Goal: Navigation & Orientation: Locate item on page

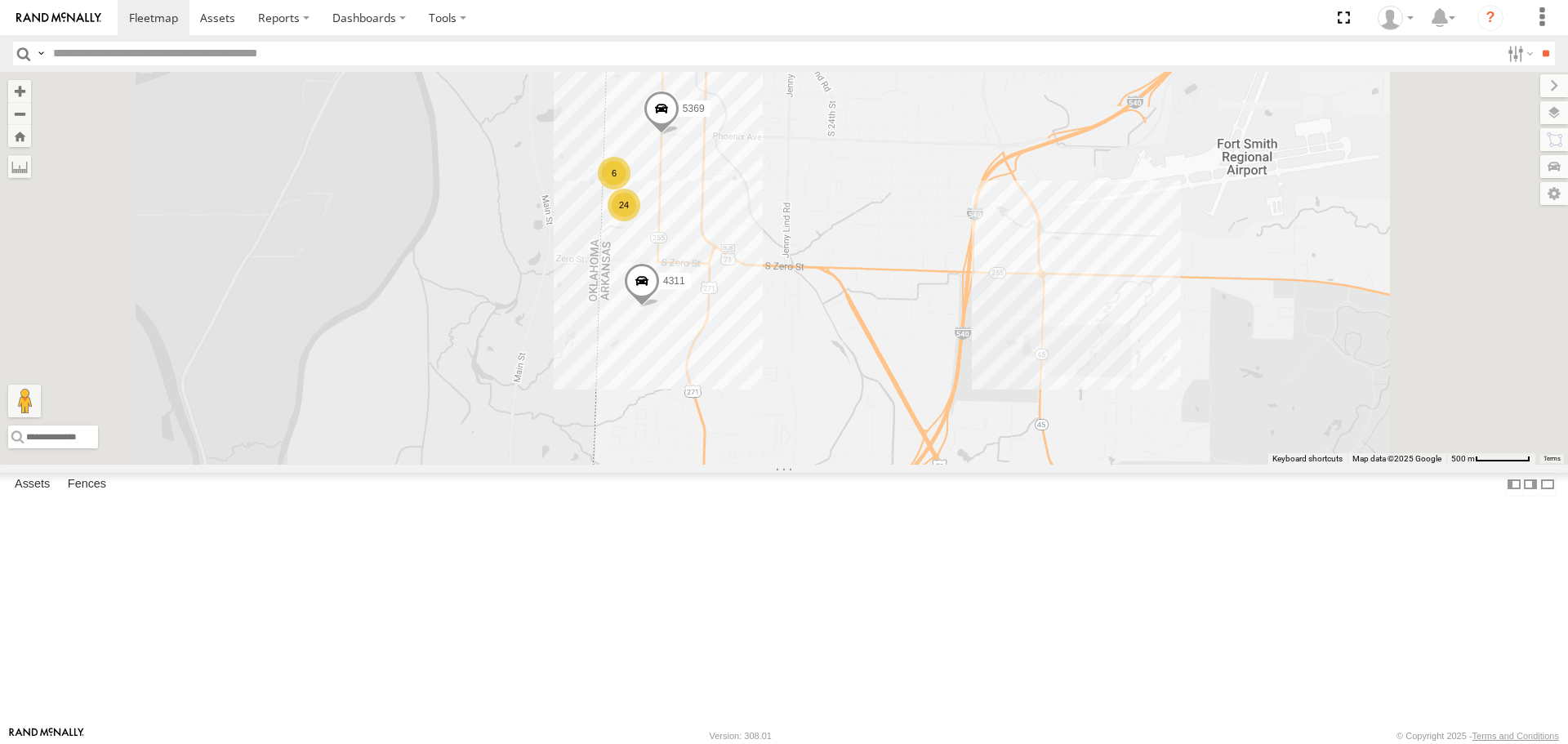
drag, startPoint x: 810, startPoint y: 224, endPoint x: 784, endPoint y: 375, distance: 153.2
click at [784, 375] on div "T3214 40028T 7769T 7772T 38018T T1812 37147T T3205 T1809 T1808 T3202 47117T 538…" at bounding box center [784, 268] width 1568 height 392
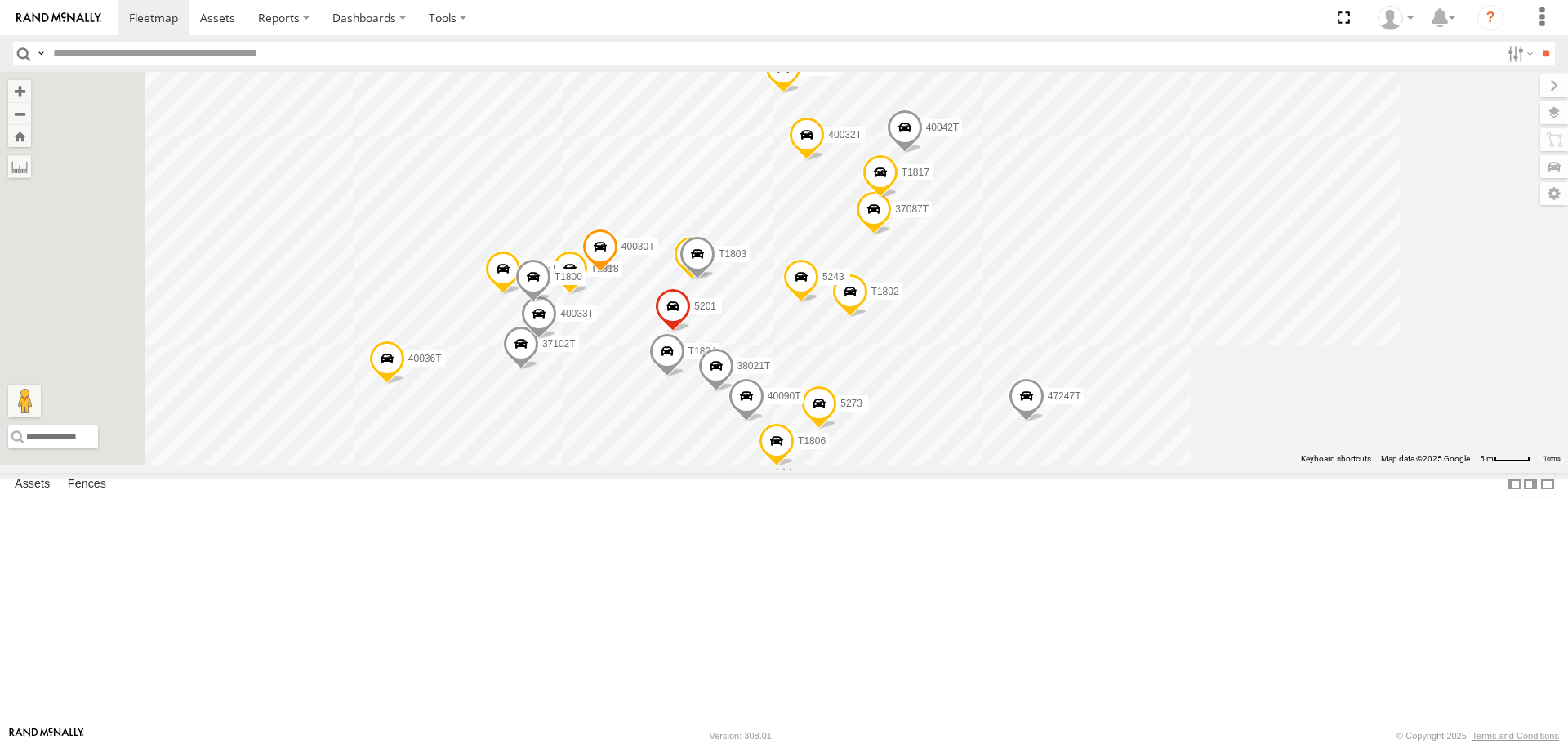
drag, startPoint x: 770, startPoint y: 591, endPoint x: 835, endPoint y: 592, distance: 65.0
click at [835, 464] on div "T3214 40028T 7769T 7772T 38018T T1812 37147T T3205 T1809 T1808 T3202 47117T 538…" at bounding box center [784, 268] width 1568 height 392
click at [1044, 422] on span at bounding box center [1026, 400] width 36 height 44
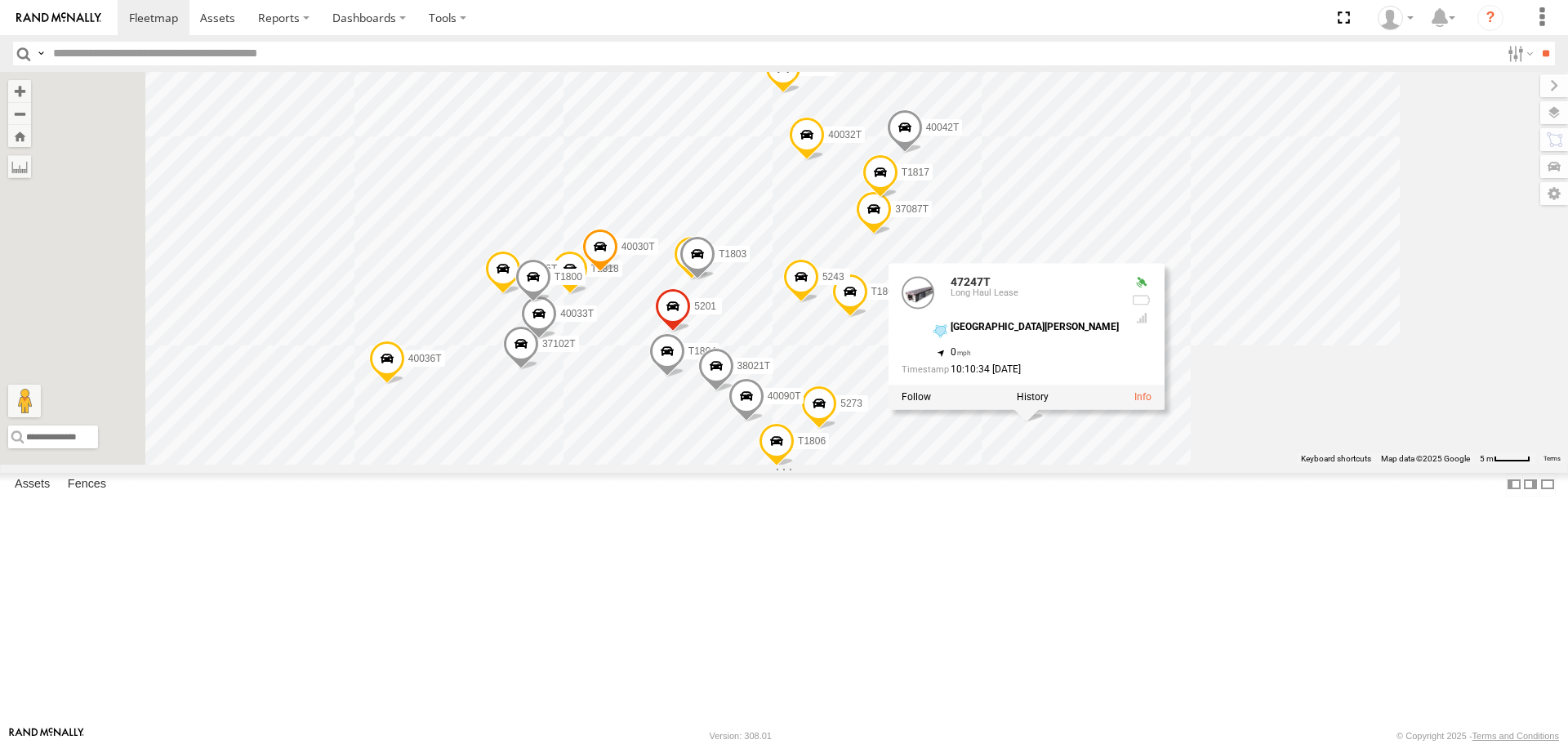
drag, startPoint x: 1233, startPoint y: 528, endPoint x: 1229, endPoint y: 554, distance: 26.3
click at [1048, 404] on label at bounding box center [1033, 398] width 32 height 12
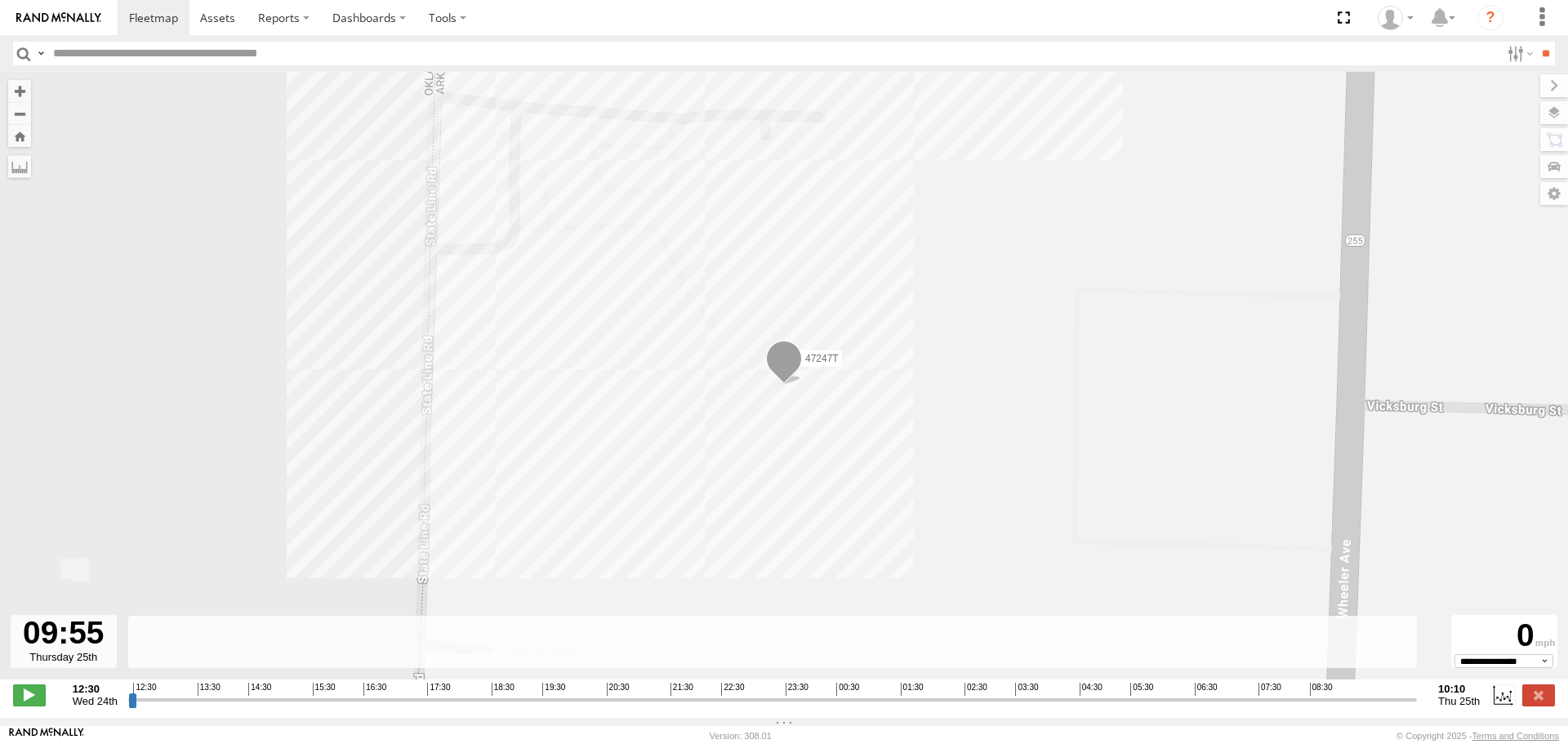
drag, startPoint x: 129, startPoint y: 706, endPoint x: 1396, endPoint y: 708, distance: 1267.0
type input "**********"
click at [1396, 707] on input "range" at bounding box center [772, 699] width 1289 height 16
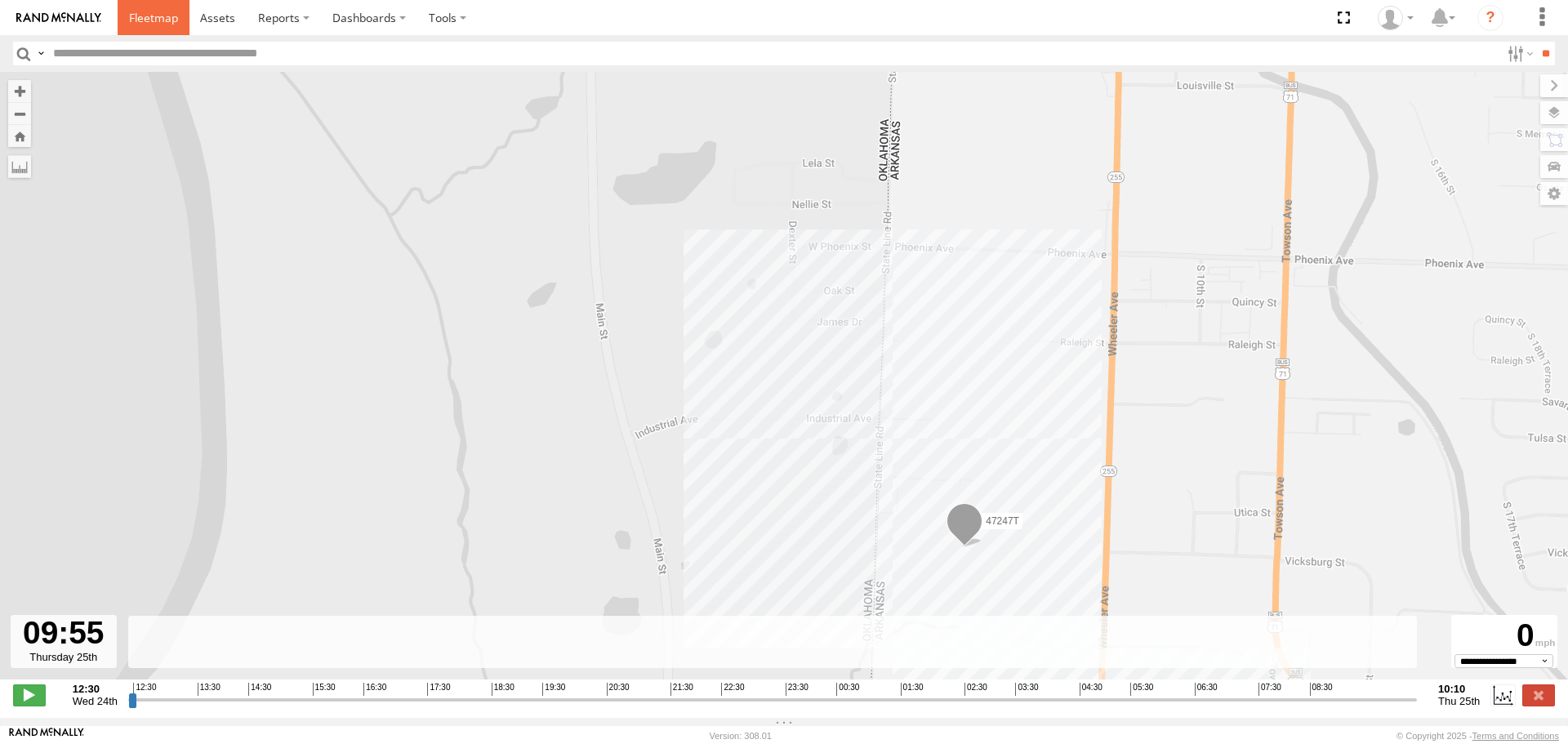
click at [150, 17] on span at bounding box center [153, 18] width 49 height 16
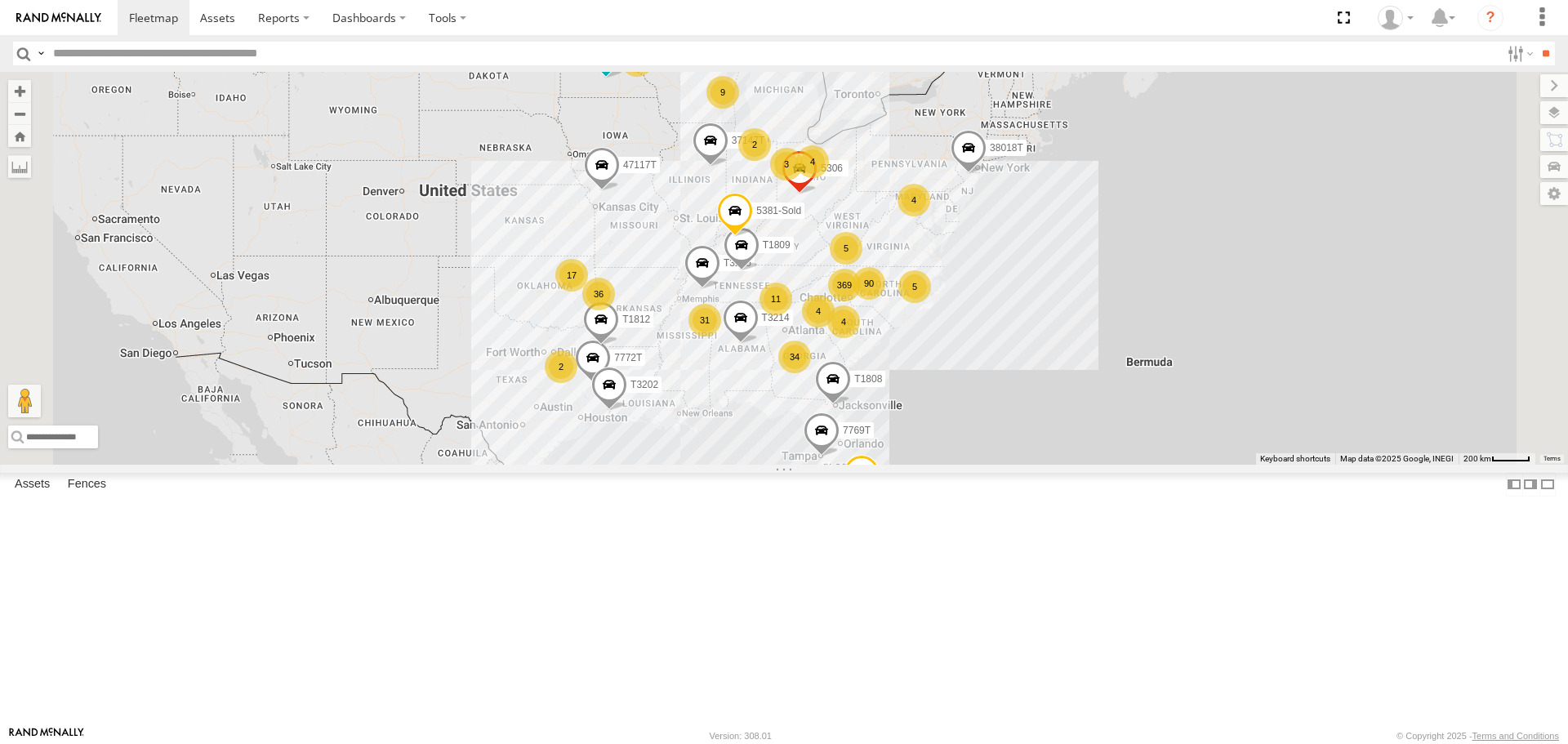
click at [0, 0] on span "Asset" at bounding box center [0, 0] width 0 height 0
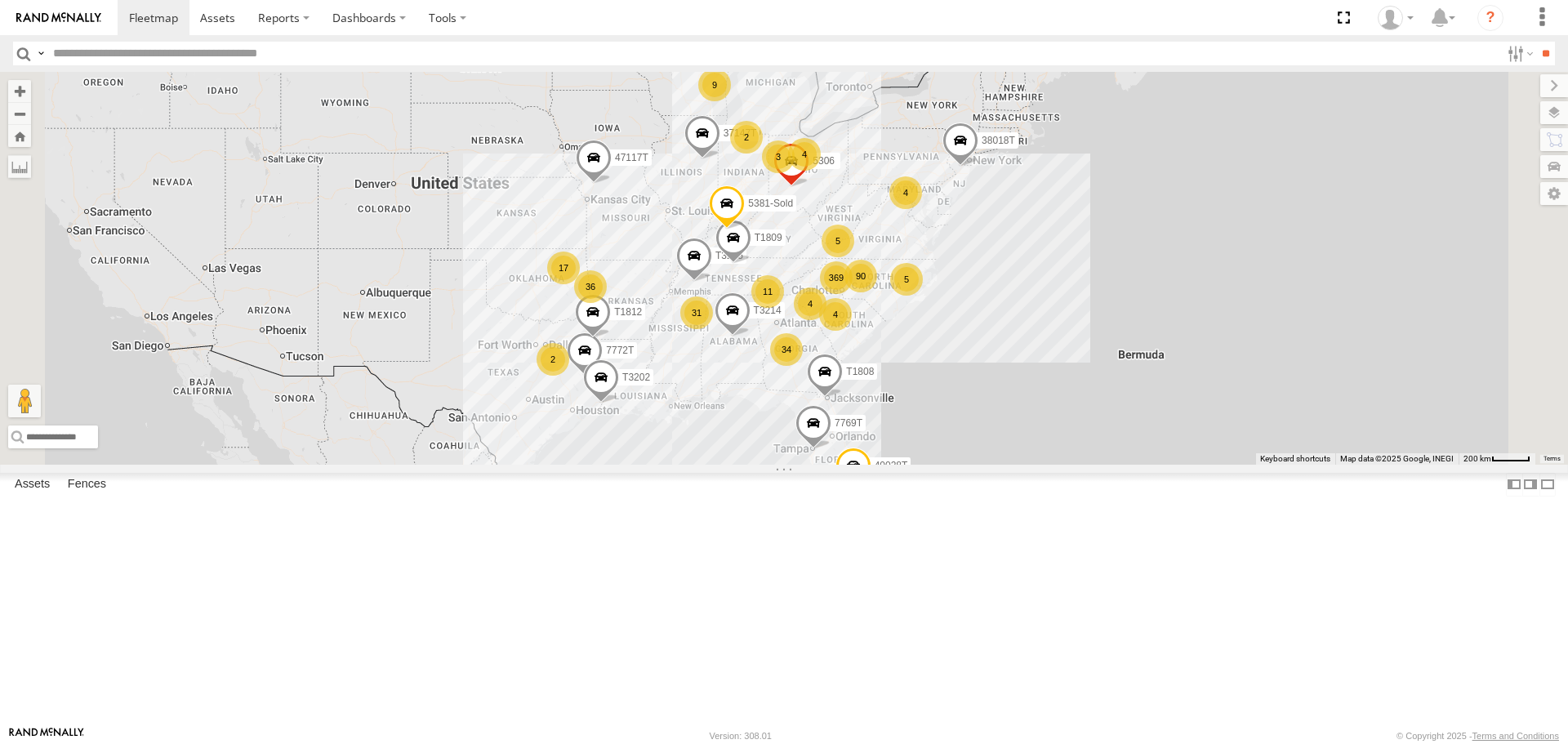
drag, startPoint x: 621, startPoint y: 484, endPoint x: 613, endPoint y: 476, distance: 11.3
click at [613, 464] on div "47117T 7774T 369 34 31 36 90 9 5 2 4 2 17 T3214 11 4 40028T 3 2 4 7769T 5 7772T…" at bounding box center [784, 268] width 1568 height 392
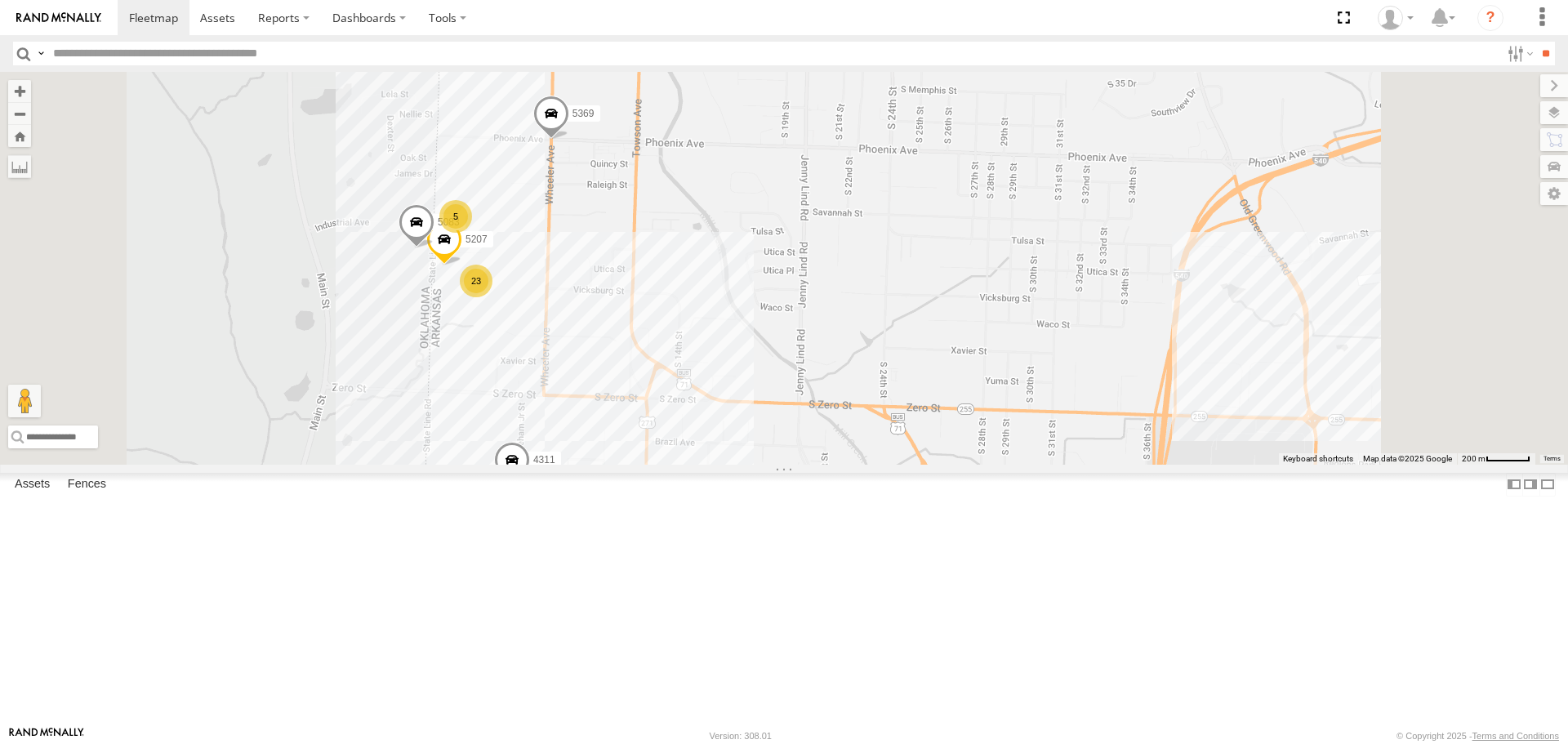
drag, startPoint x: 658, startPoint y: 398, endPoint x: 641, endPoint y: 480, distance: 83.7
click at [641, 464] on div "47117T 7774T T3214 40028T 7769T 7772T 38018T T1812 37147T T3205 T1809 T1808 T32…" at bounding box center [784, 268] width 1568 height 392
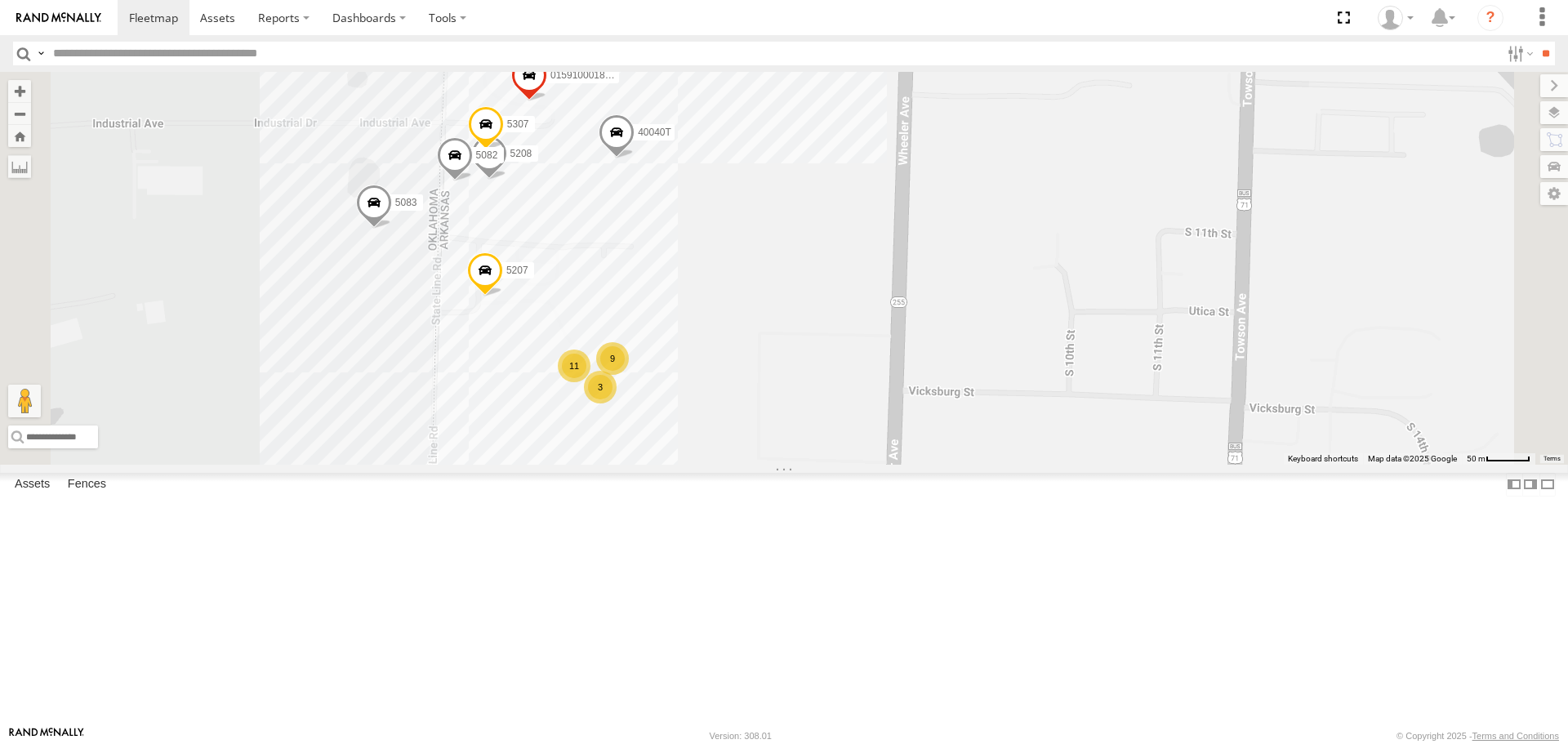
click at [555, 464] on div "47117T 7774T T3214 40028T 7769T 7772T 38018T T1812 37147T T3205 T1809 T1808 T32…" at bounding box center [784, 268] width 1568 height 392
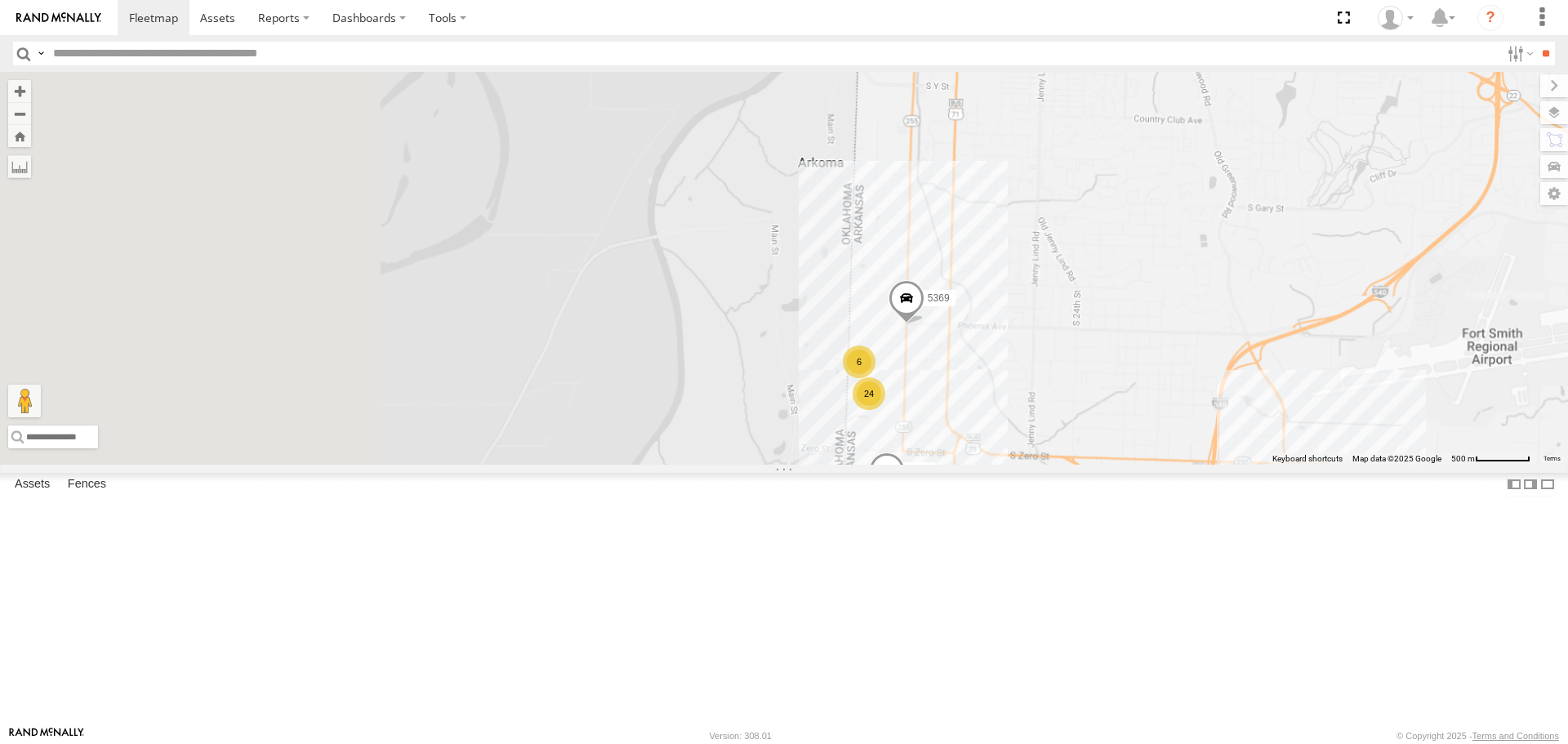
drag, startPoint x: 542, startPoint y: 540, endPoint x: 902, endPoint y: 536, distance: 360.0
click at [902, 464] on div "47117T 7774T T3214 40028T 7769T 7772T 38018T T1812 37147T T3205 T1809 T1808 T32…" at bounding box center [784, 268] width 1568 height 392
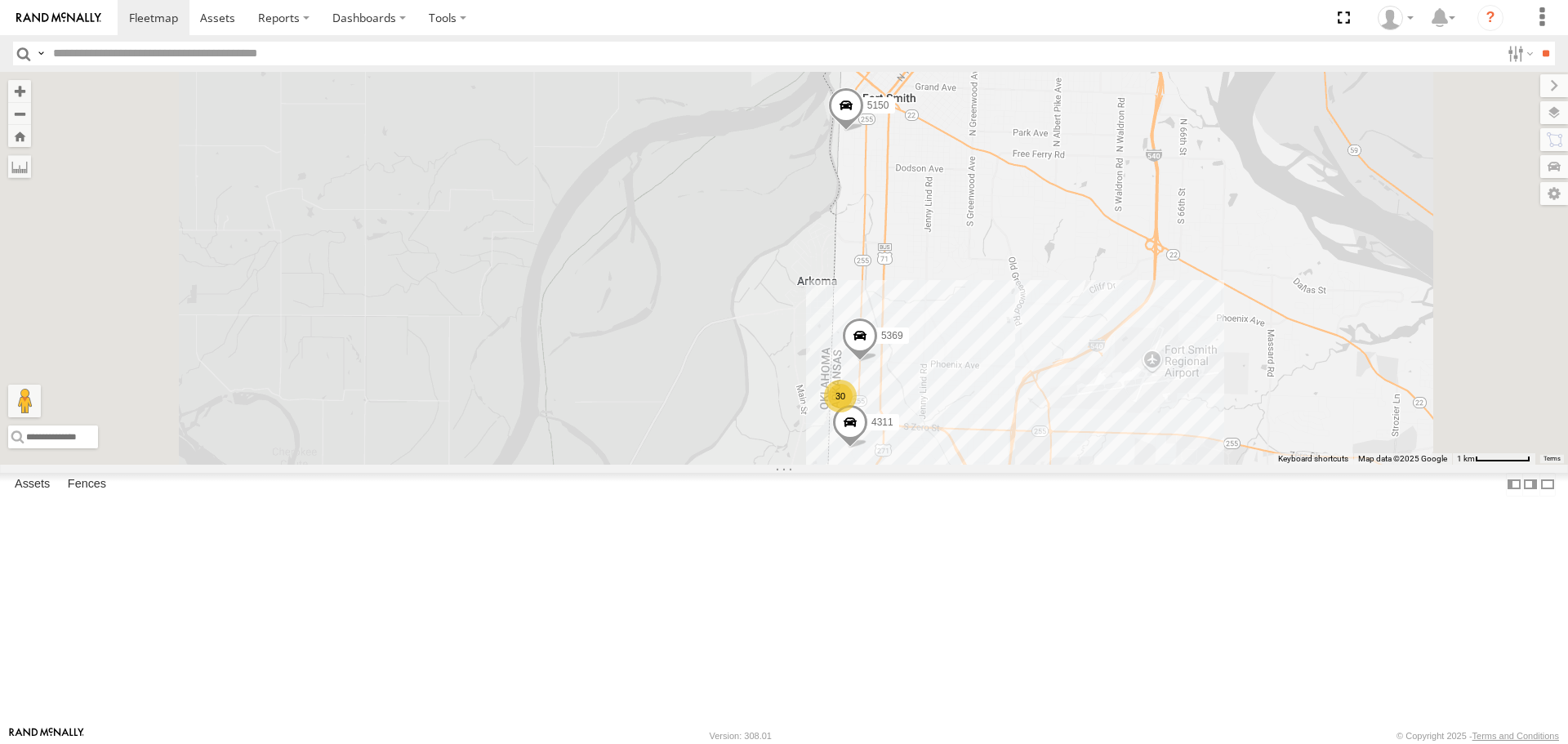
drag, startPoint x: 838, startPoint y: 523, endPoint x: 913, endPoint y: 439, distance: 112.6
click at [913, 439] on div "47117T 7774T T3214 40028T 7769T 7772T 38018T T1812 37147T T3205 T1809 T1808 T32…" at bounding box center [784, 268] width 1568 height 392
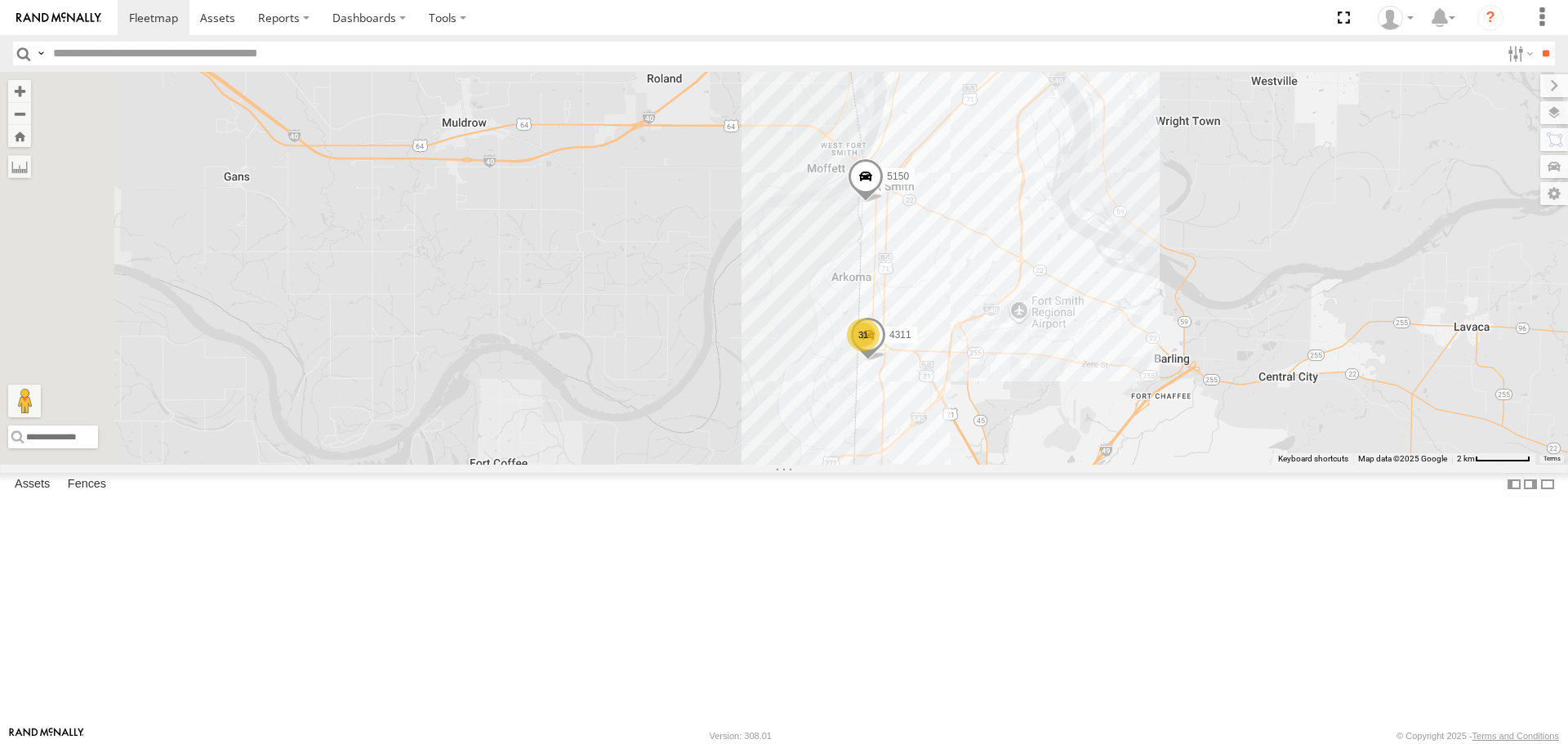
drag, startPoint x: 774, startPoint y: 438, endPoint x: 826, endPoint y: 469, distance: 60.5
click at [826, 464] on div "47117T 7774T T3214 40028T 7769T 7772T 38018T T1812 37147T T3205 T1809 T1808 T32…" at bounding box center [784, 268] width 1568 height 392
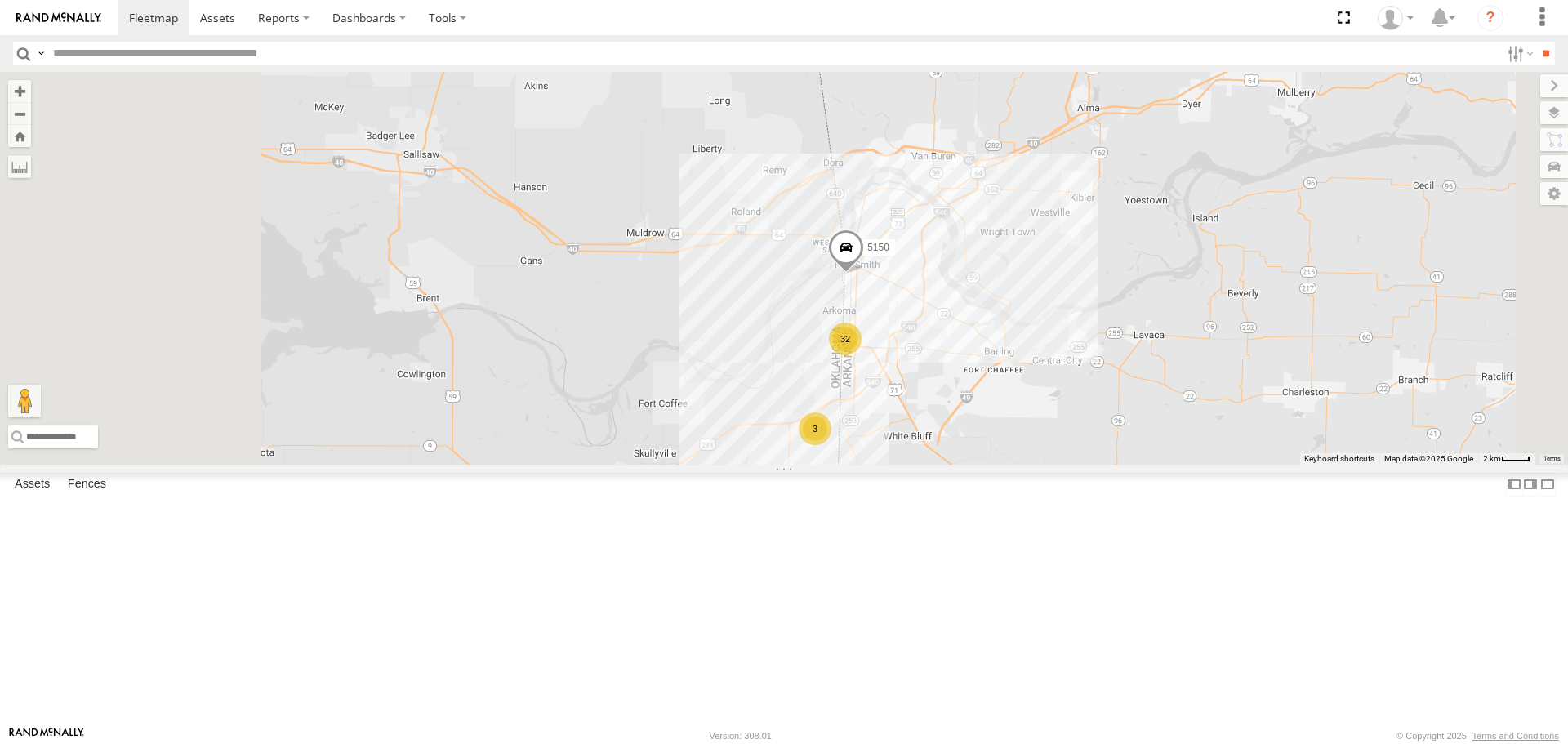
drag, startPoint x: 675, startPoint y: 469, endPoint x: 793, endPoint y: 475, distance: 118.2
click at [793, 464] on div "47117T 7774T T3214 40028T 7769T 7772T 38018T T1812 37147T T3205 T1809 T1808 T32…" at bounding box center [784, 268] width 1568 height 392
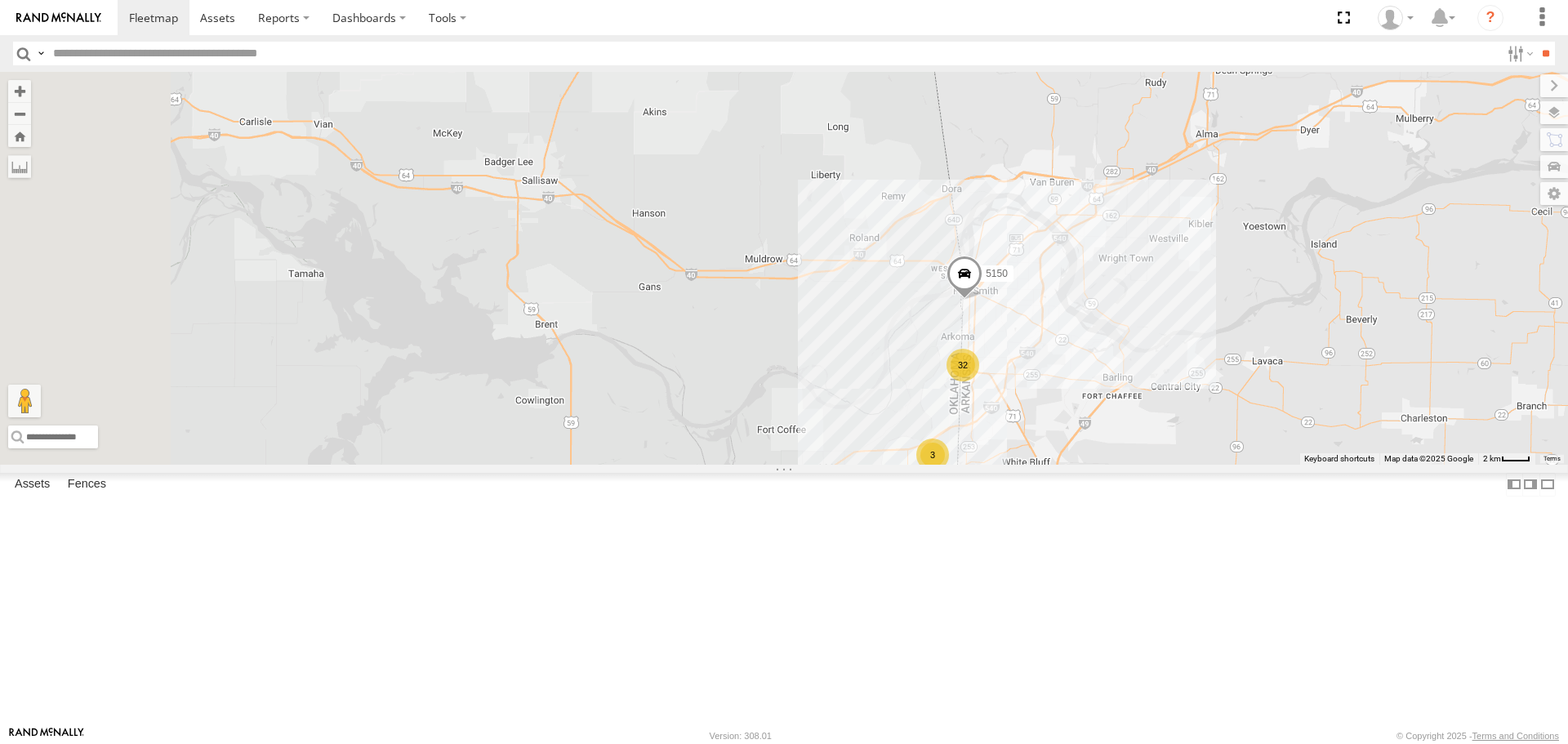
drag, startPoint x: 608, startPoint y: 487, endPoint x: 792, endPoint y: 521, distance: 187.1
click at [792, 464] on div "47117T 7774T T3214 40028T 7769T 7772T 38018T T1812 37147T T3205 T1809 T1808 T32…" at bounding box center [784, 268] width 1568 height 392
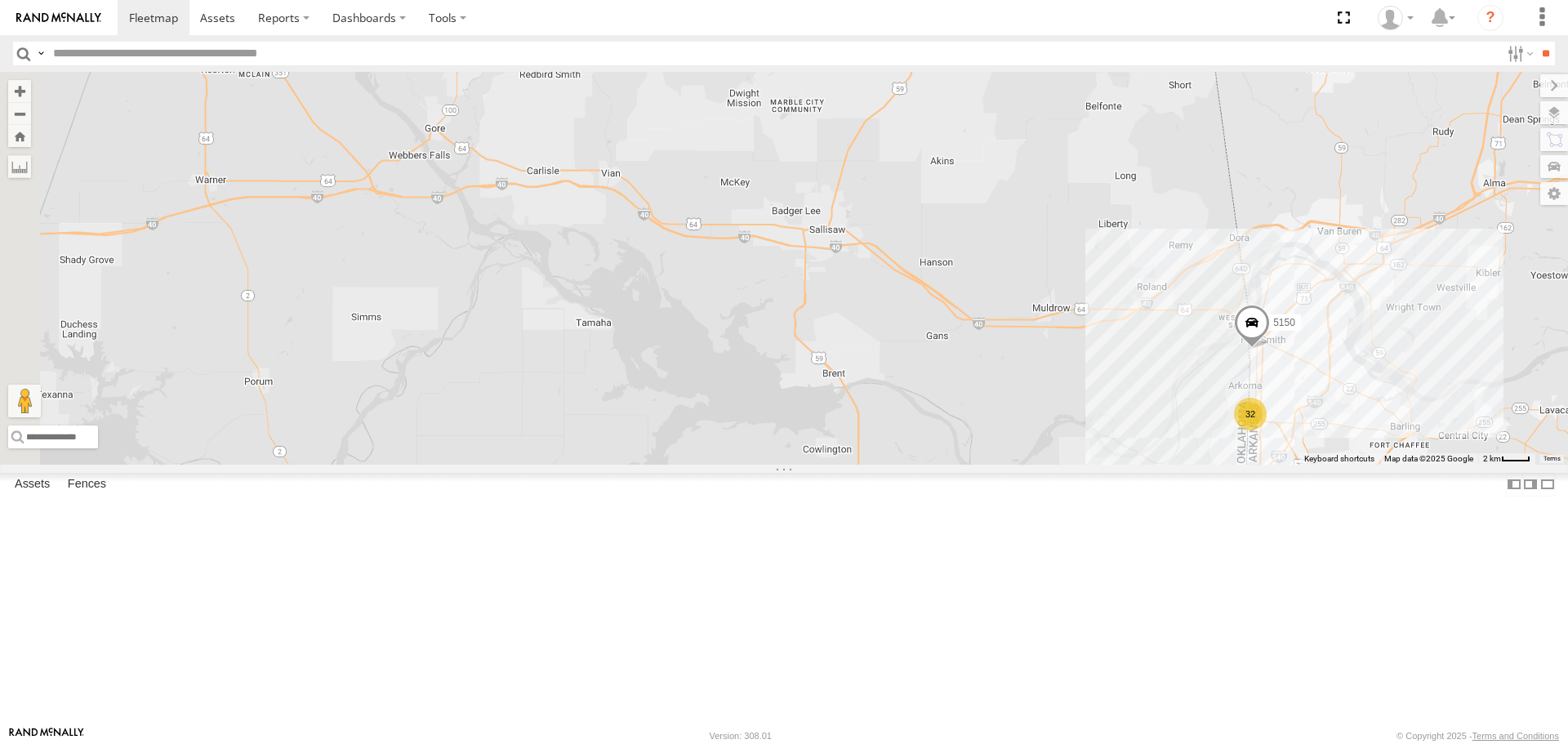
drag, startPoint x: 610, startPoint y: 506, endPoint x: 726, endPoint y: 523, distance: 117.2
click at [726, 464] on div "47117T 7774T T3214 40028T 7769T 7772T 38018T T1812 37147T T3205 T1809 T1808 T32…" at bounding box center [784, 268] width 1568 height 392
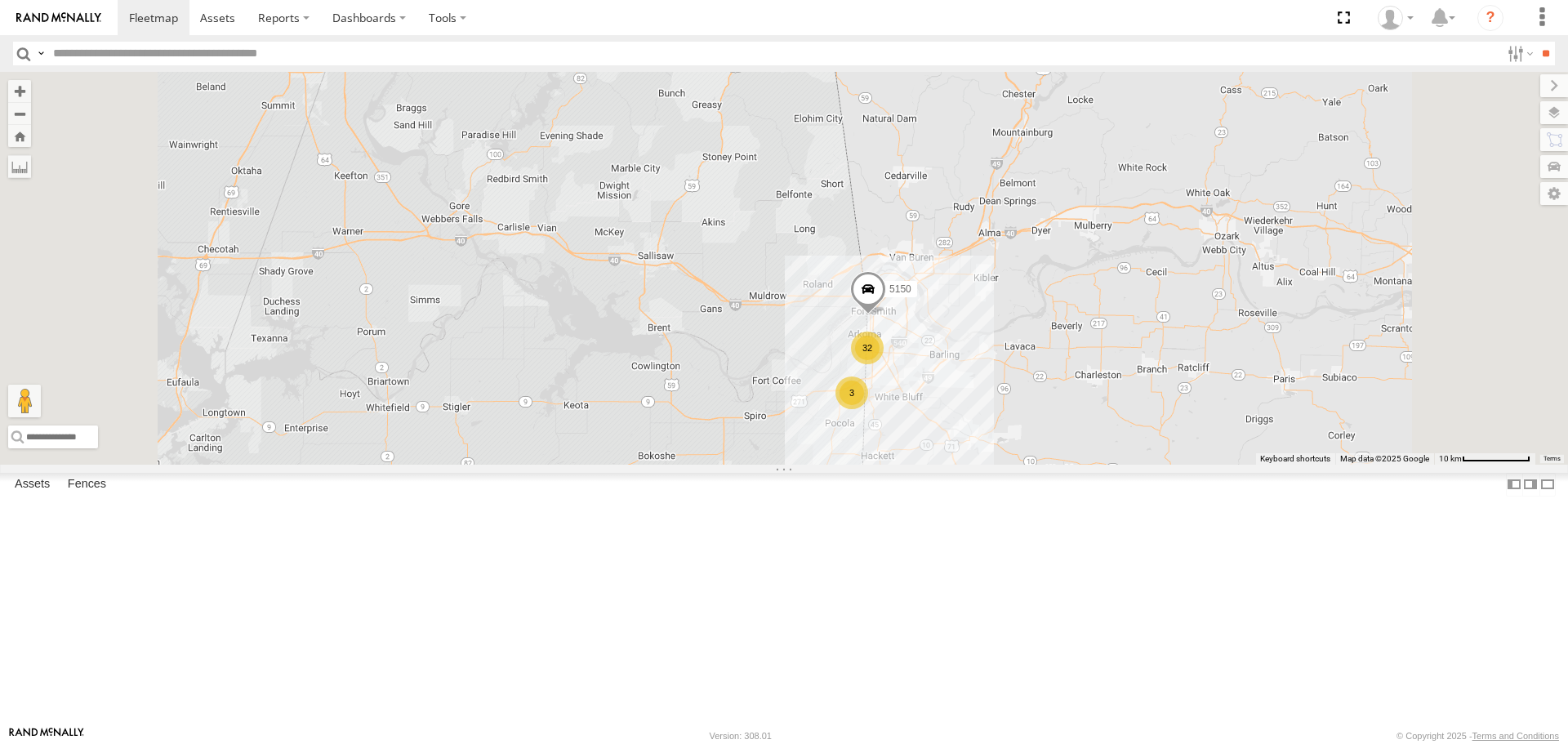
drag, startPoint x: 732, startPoint y: 521, endPoint x: 733, endPoint y: 501, distance: 20.0
click at [733, 464] on div "47117T 7774T T3214 40028T 7769T 7772T 38018T T1812 37147T T3205 T1809 T1808 T32…" at bounding box center [784, 268] width 1568 height 392
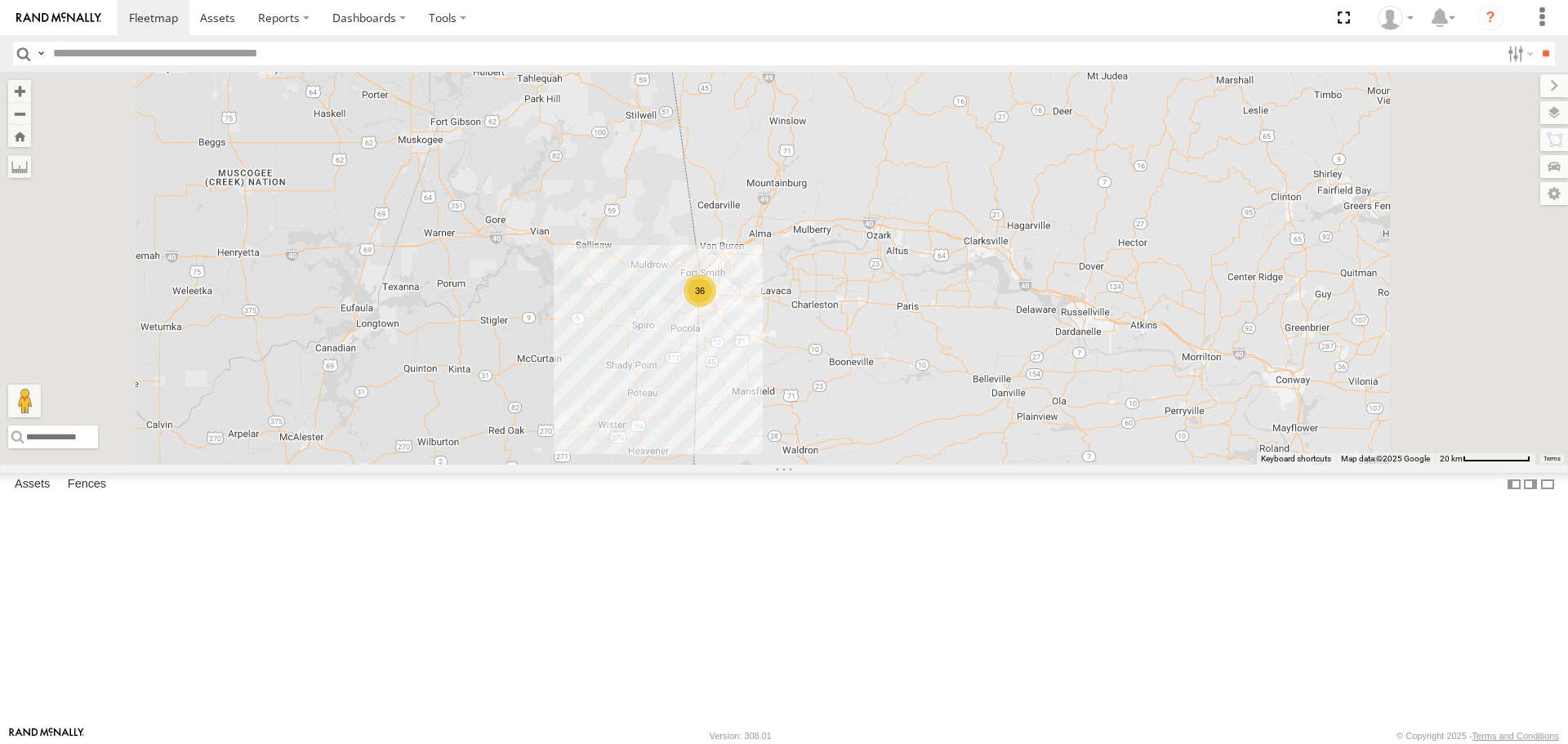
drag, startPoint x: 1029, startPoint y: 591, endPoint x: 1031, endPoint y: 545, distance: 46.0
click at [1031, 464] on div "47117T 7774T T3214 40028T 7769T 7772T 38018T T1812 37147T T3205 T1809 T1808 T32…" at bounding box center [784, 268] width 1568 height 392
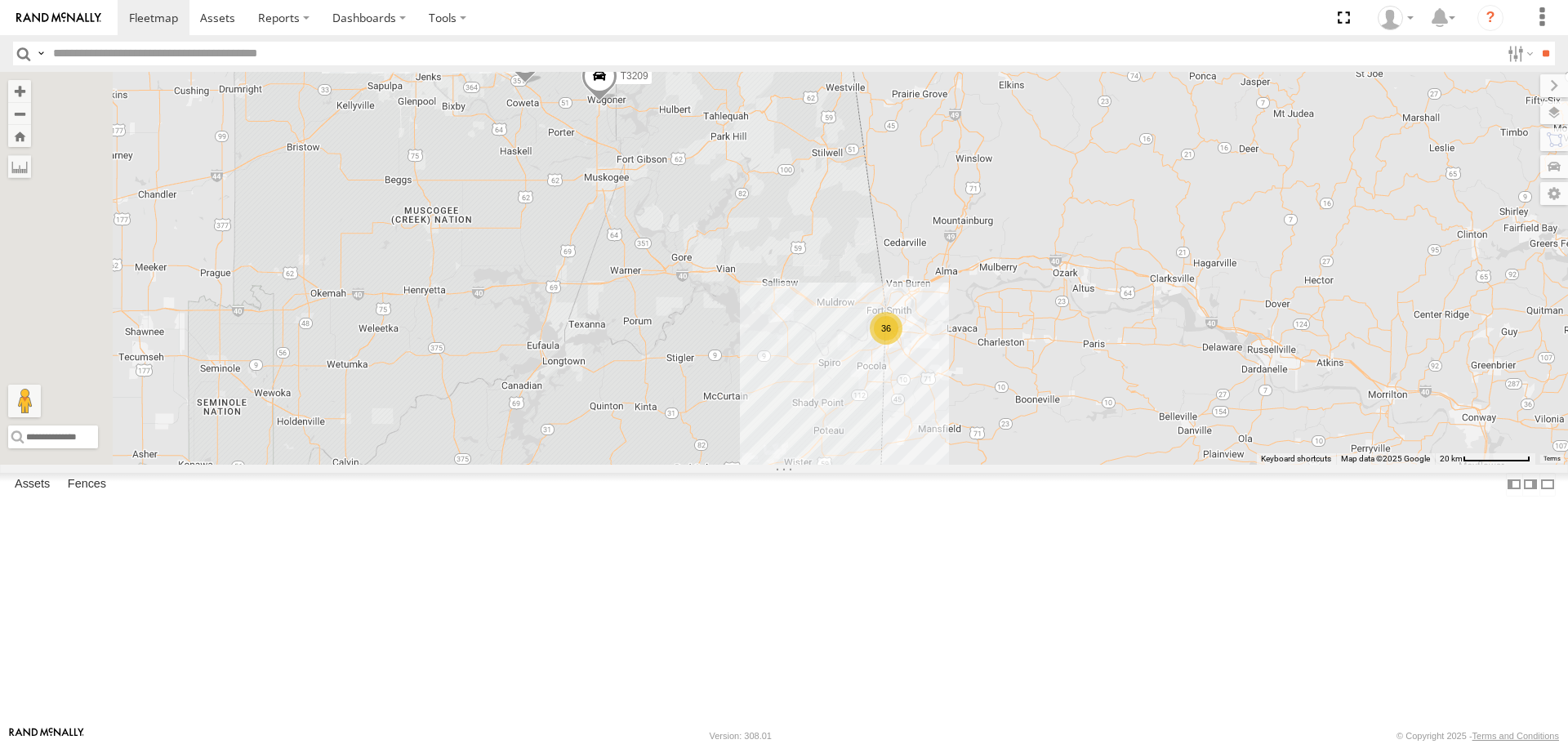
drag, startPoint x: 524, startPoint y: 355, endPoint x: 712, endPoint y: 396, distance: 192.4
click at [712, 395] on div "47117T 7774T T3214 40028T 7769T 7772T 38018T T1812 37147T T3205 T1809 T1808 T32…" at bounding box center [784, 268] width 1568 height 392
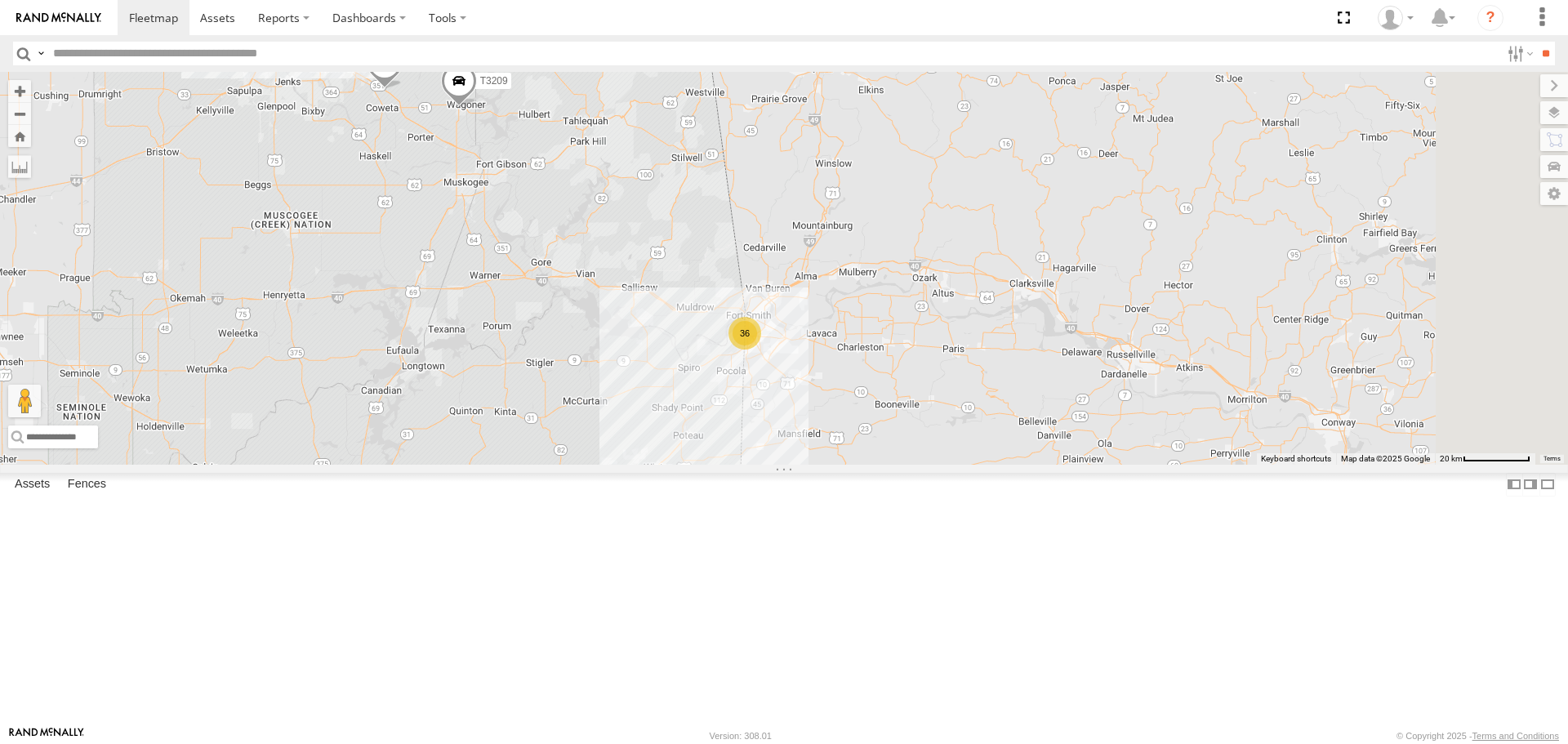
drag, startPoint x: 703, startPoint y: 410, endPoint x: 519, endPoint y: 406, distance: 184.0
click at [519, 406] on div "47117T 7774T T3214 40028T 7769T 7772T 38018T T1812 37147T T3205 T1809 T1808 T32…" at bounding box center [784, 268] width 1568 height 392
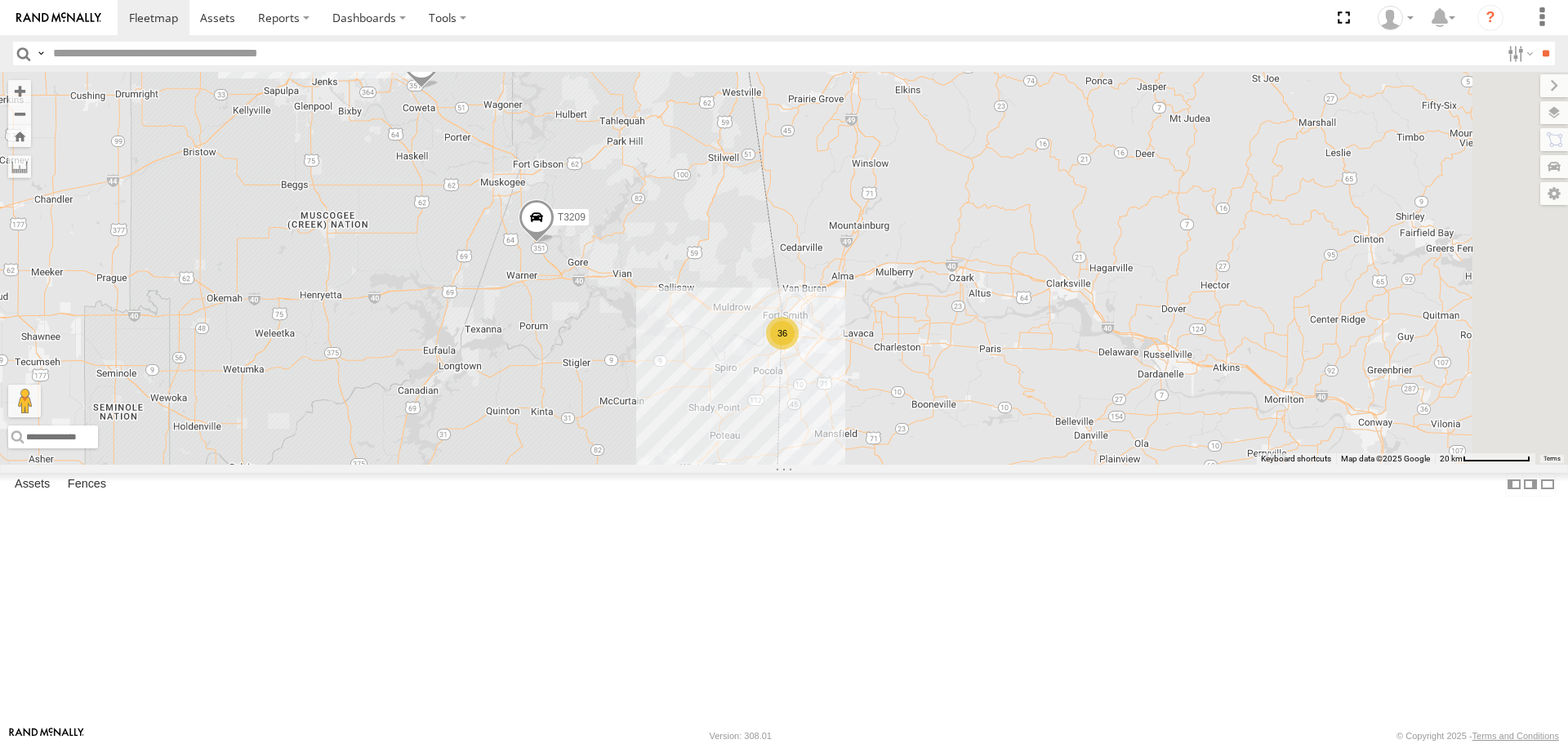
drag, startPoint x: 897, startPoint y: 537, endPoint x: 917, endPoint y: 537, distance: 20.0
click at [917, 464] on div "47117T 7774T T3214 40028T 7769T 7772T 38018T T1812 37147T T3205 T1809 T1808 T32…" at bounding box center [784, 268] width 1568 height 392
